Goal: Task Accomplishment & Management: Manage account settings

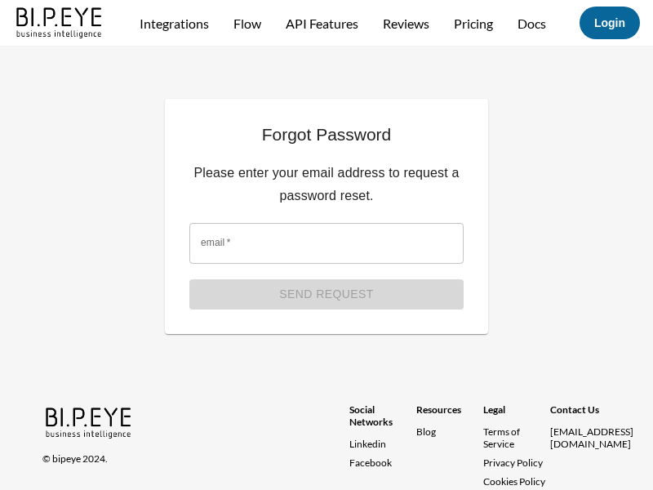
click at [60, 34] on img at bounding box center [60, 21] width 94 height 37
